Goal: Information Seeking & Learning: Check status

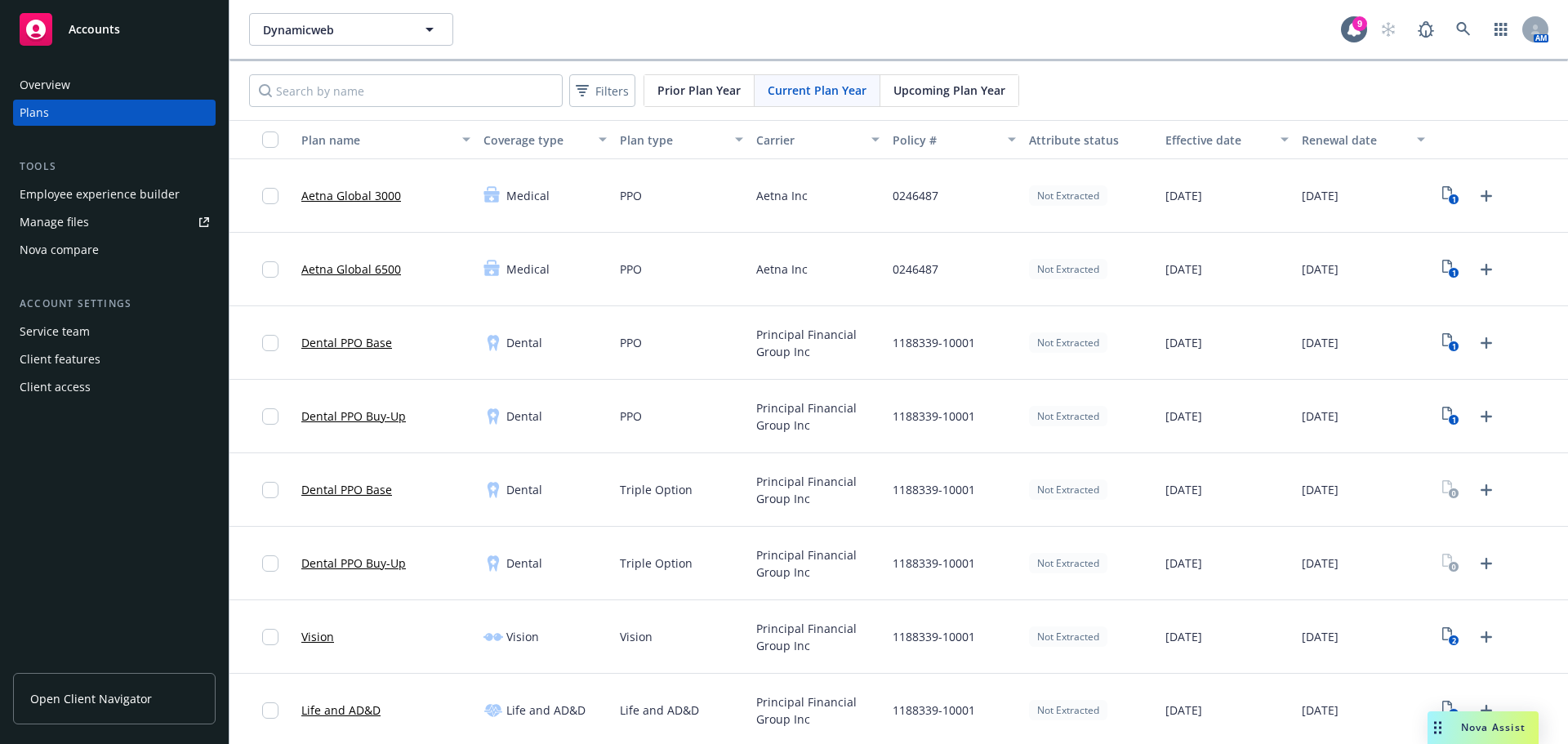
click at [671, 456] on div "Triple Option" at bounding box center [681, 490] width 137 height 74
click at [714, 314] on div "PPO" at bounding box center [681, 343] width 137 height 74
click at [1451, 43] on link at bounding box center [1464, 29] width 33 height 33
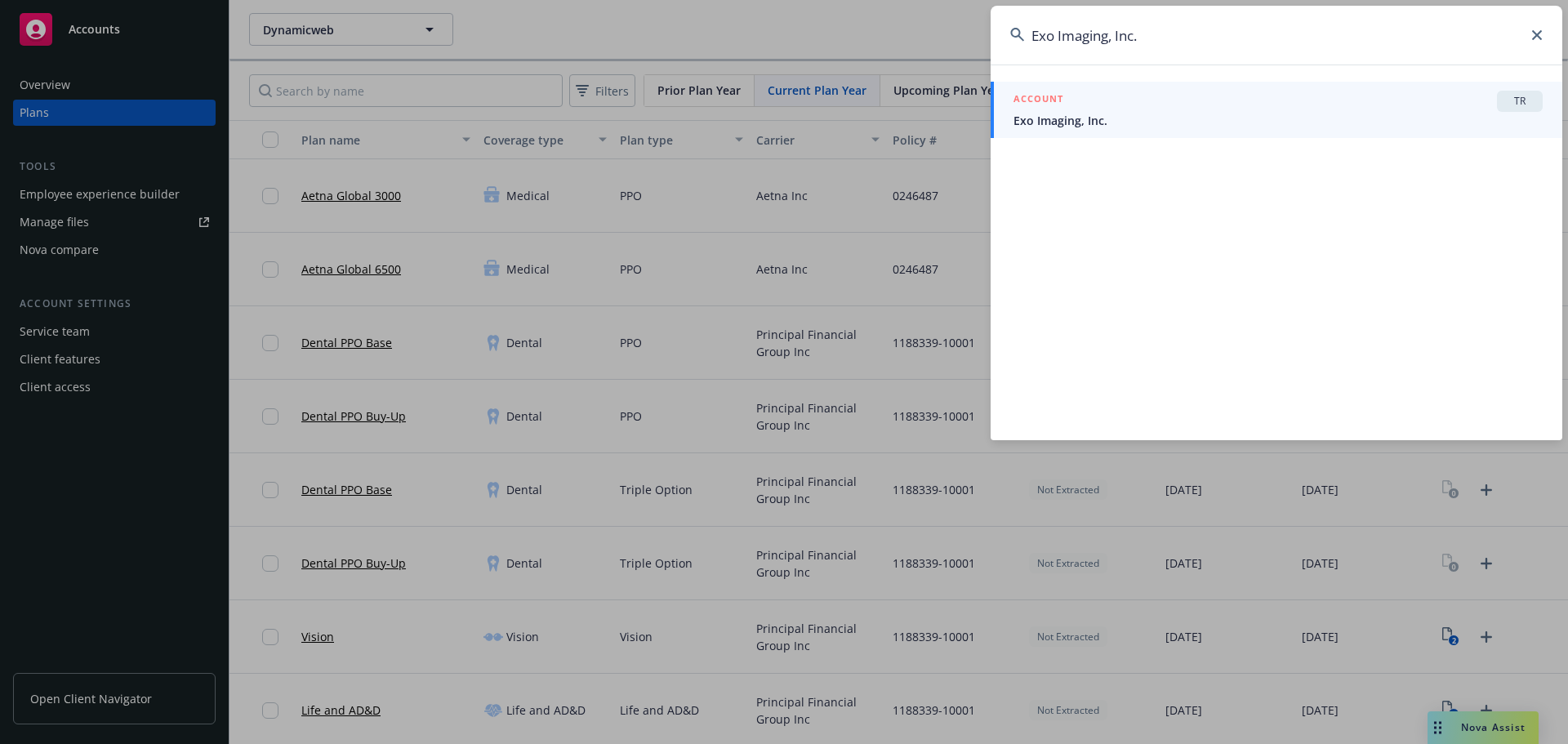
type input "Exo Imaging, Inc."
click at [1098, 136] on link "ACCOUNT TR Exo Imaging, Inc." at bounding box center [1276, 109] width 572 height 56
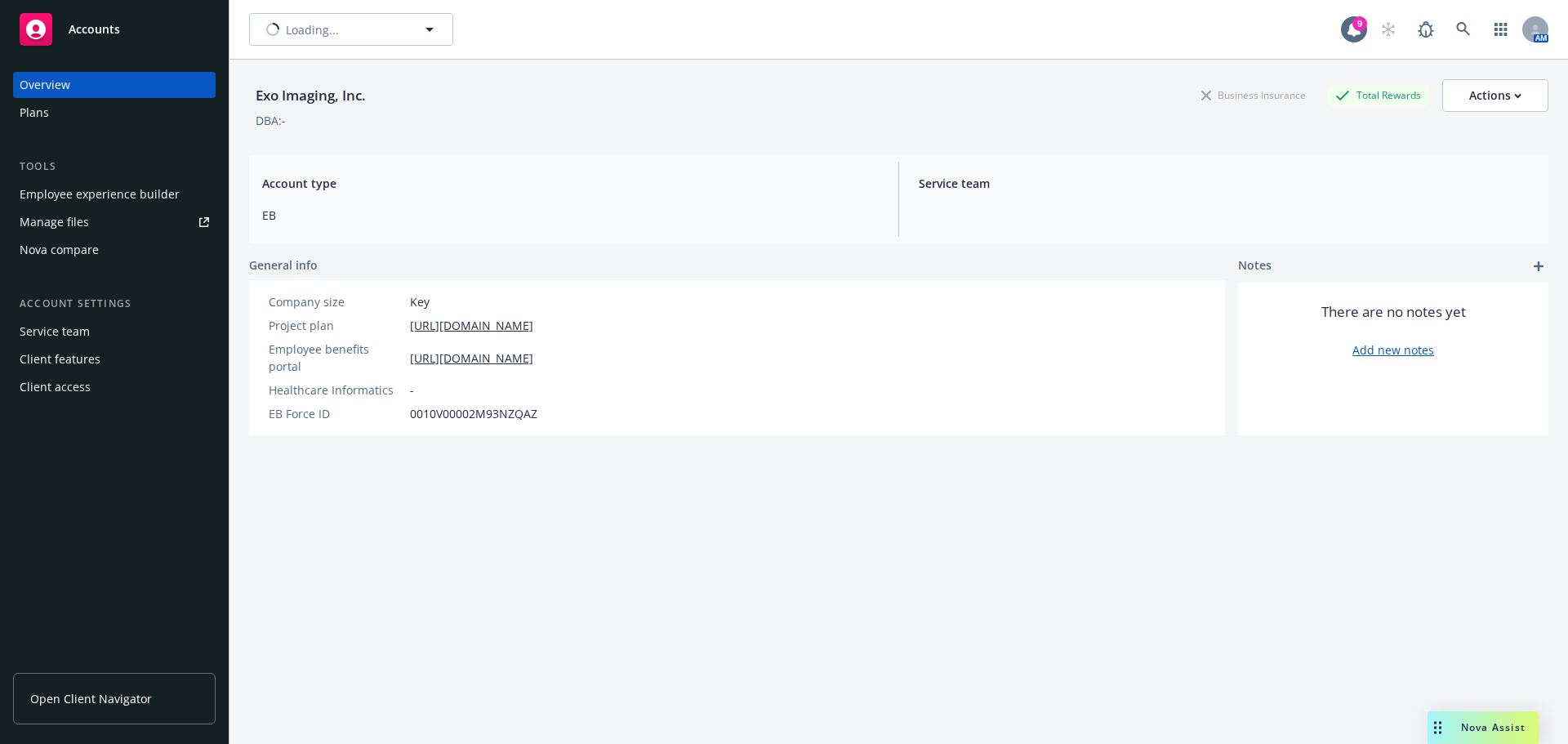
click at [42, 123] on div "Plans" at bounding box center [34, 113] width 30 height 26
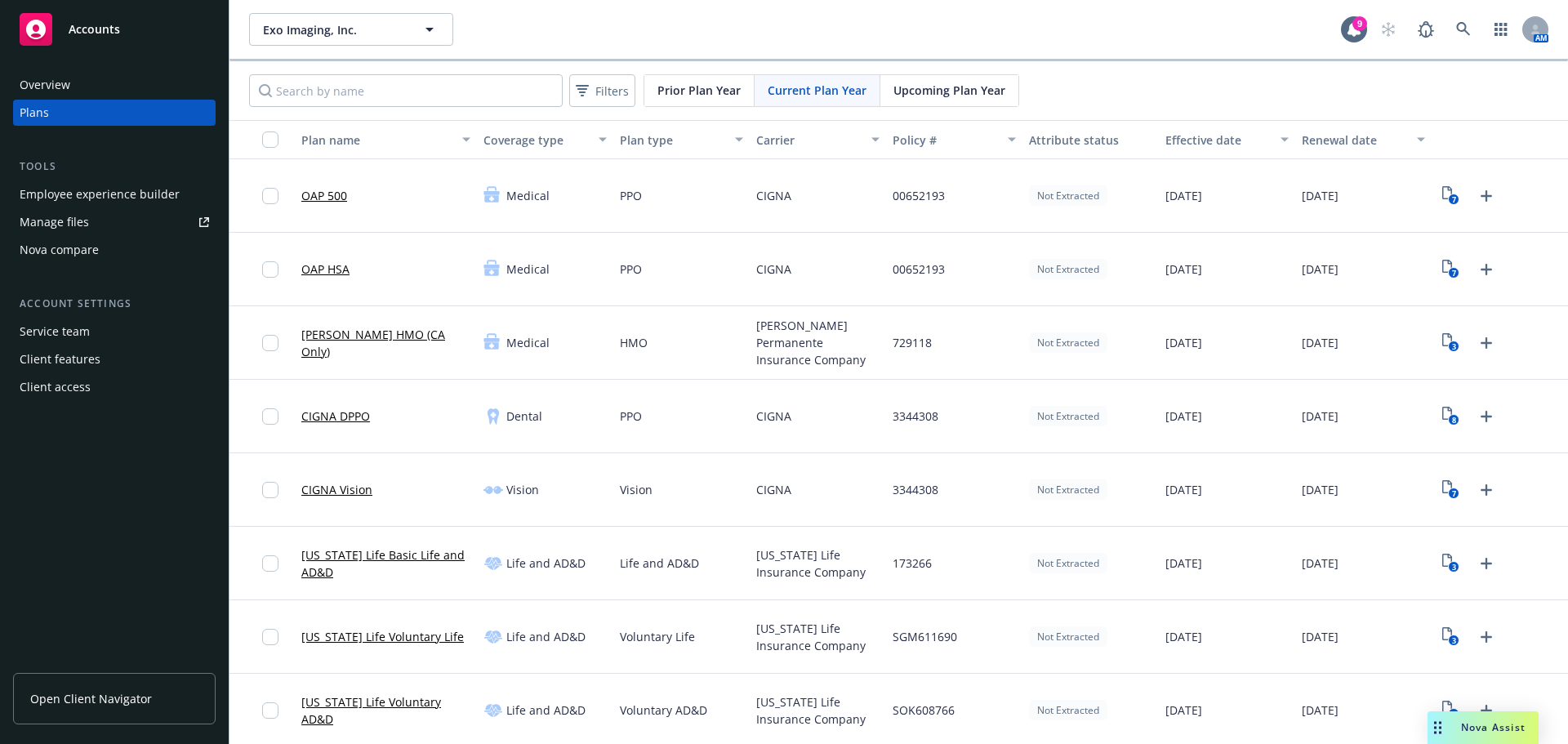
click at [915, 89] on span "Upcoming Plan Year" at bounding box center [950, 90] width 112 height 17
click at [1442, 497] on icon "1" at bounding box center [1451, 489] width 17 height 19
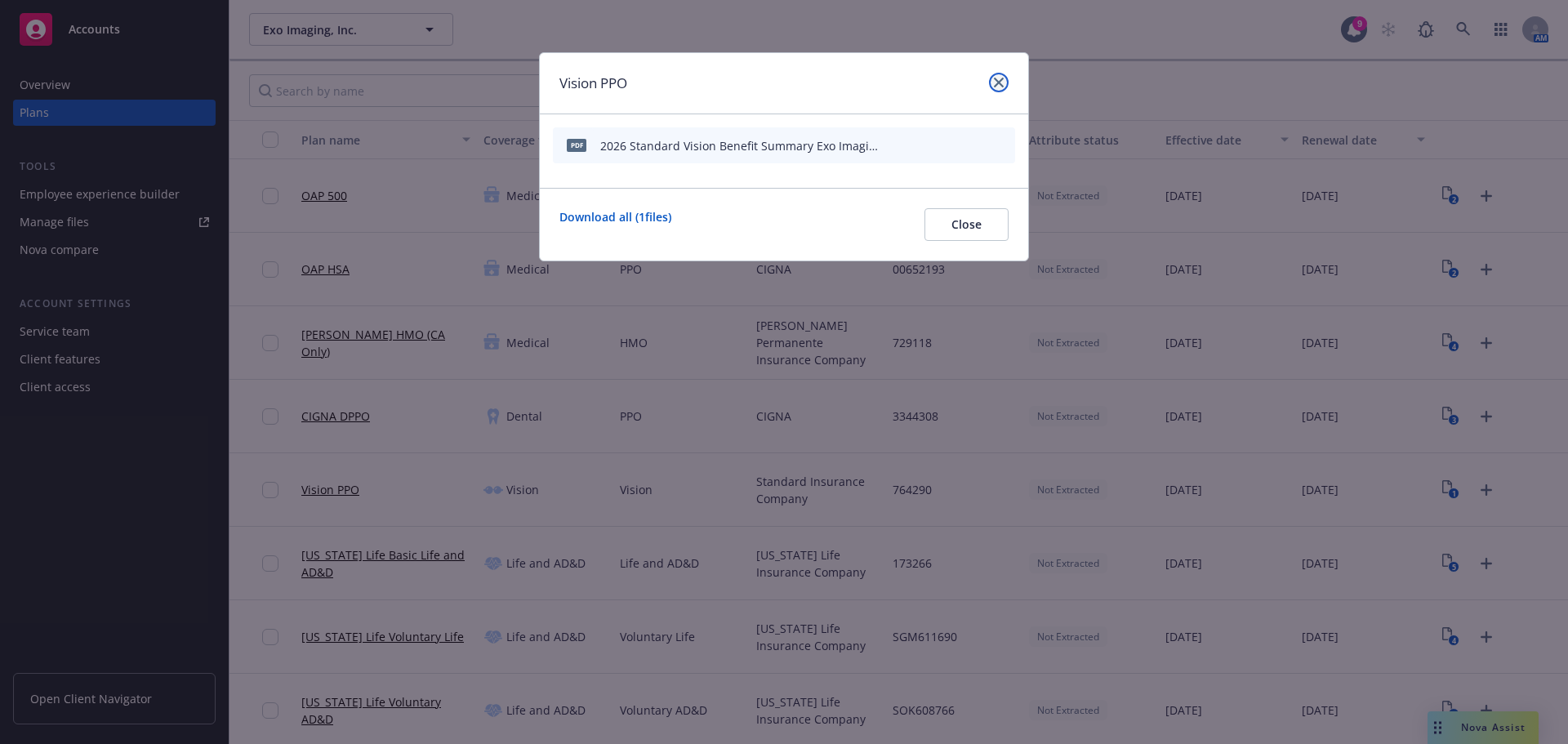
click at [998, 85] on icon "close" at bounding box center [999, 83] width 10 height 10
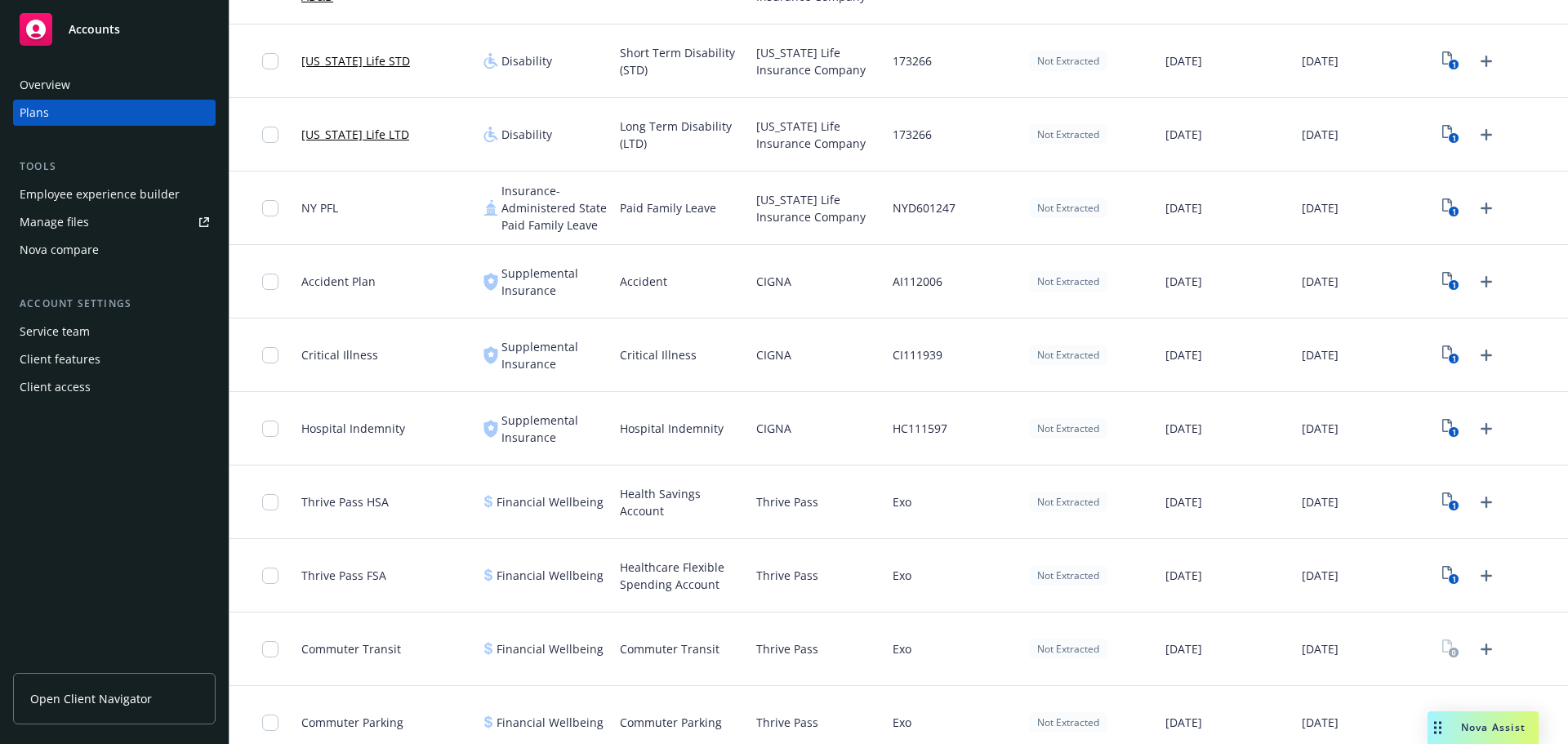
scroll to position [812, 0]
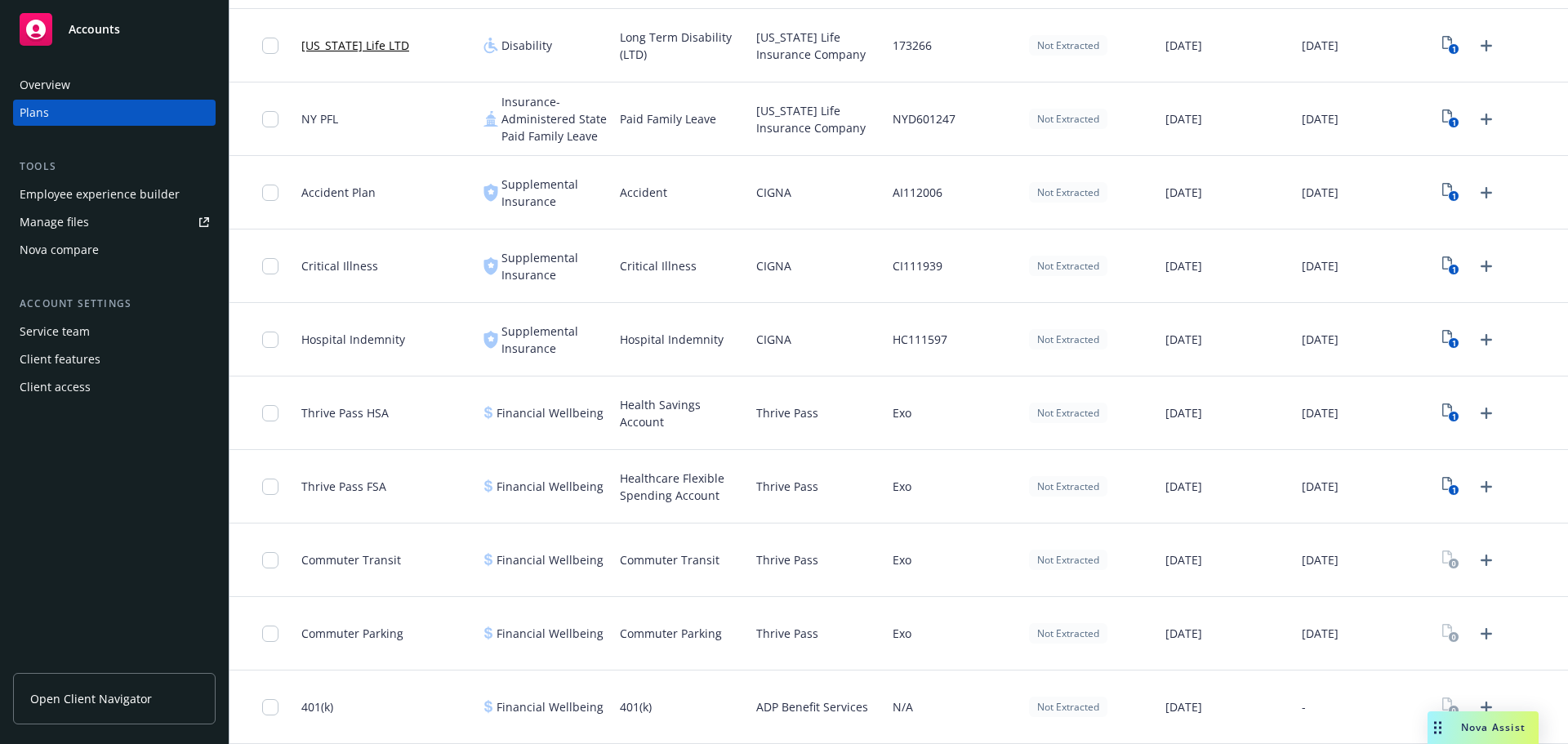
click at [704, 533] on div "Commuter Transit" at bounding box center [681, 560] width 137 height 74
click at [1161, 361] on div "[DATE]" at bounding box center [1227, 339] width 137 height 74
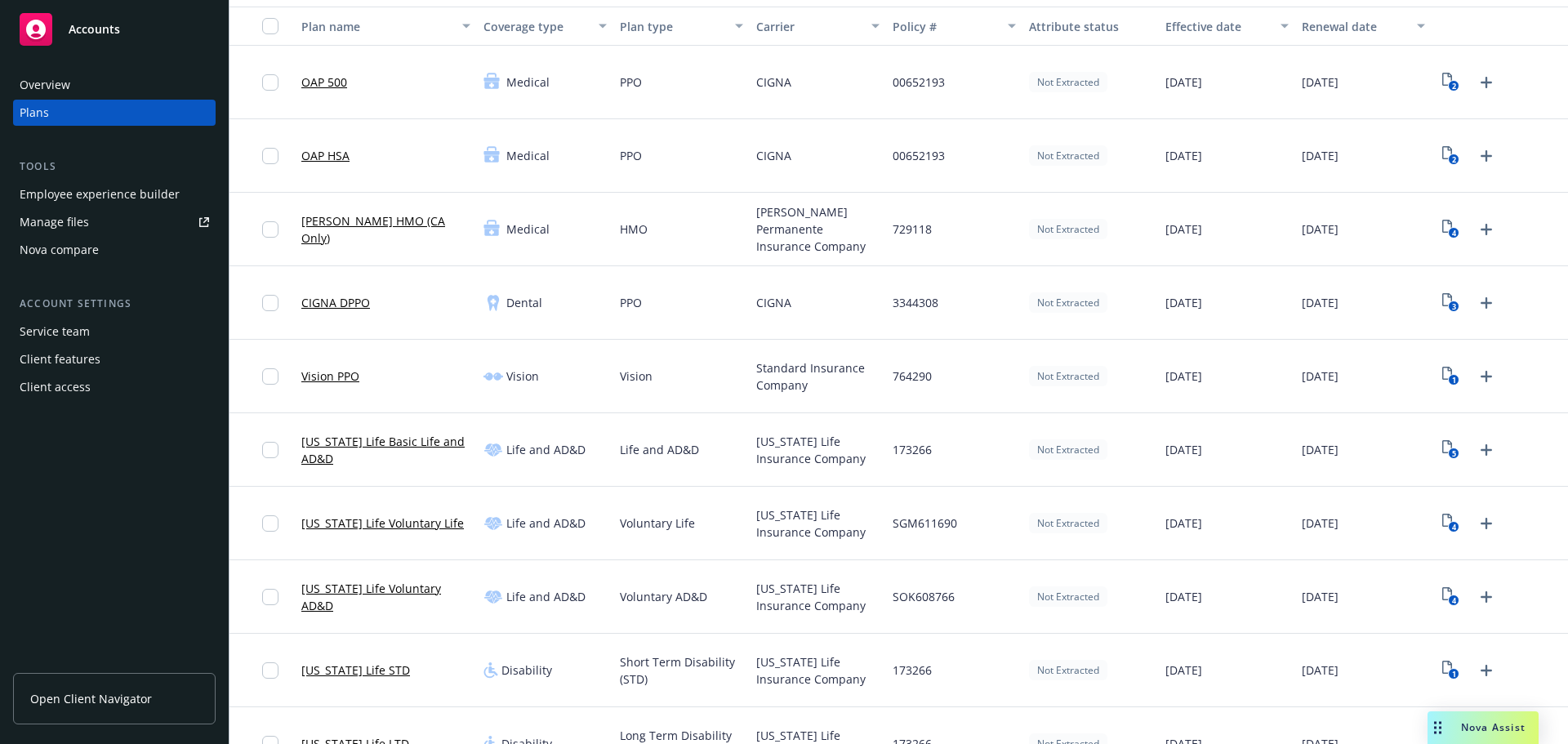
scroll to position [0, 0]
